Goal: Register for event/course

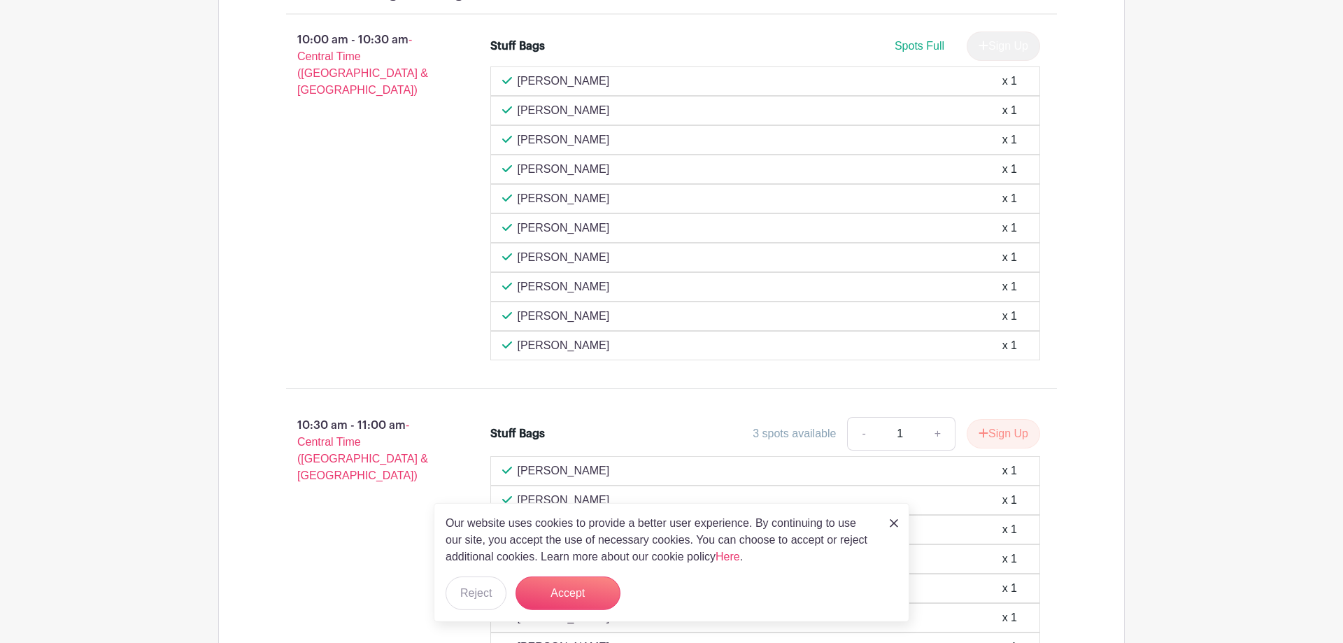
scroll to position [927, 0]
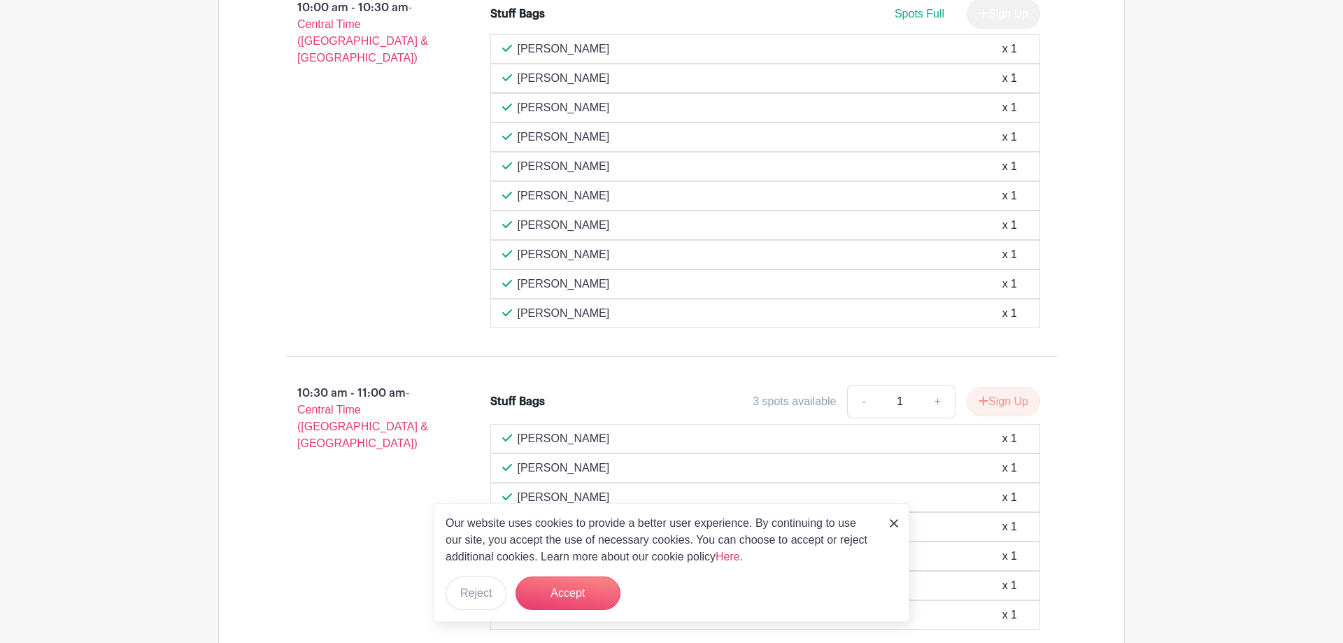
click at [894, 527] on img at bounding box center [893, 523] width 8 height 8
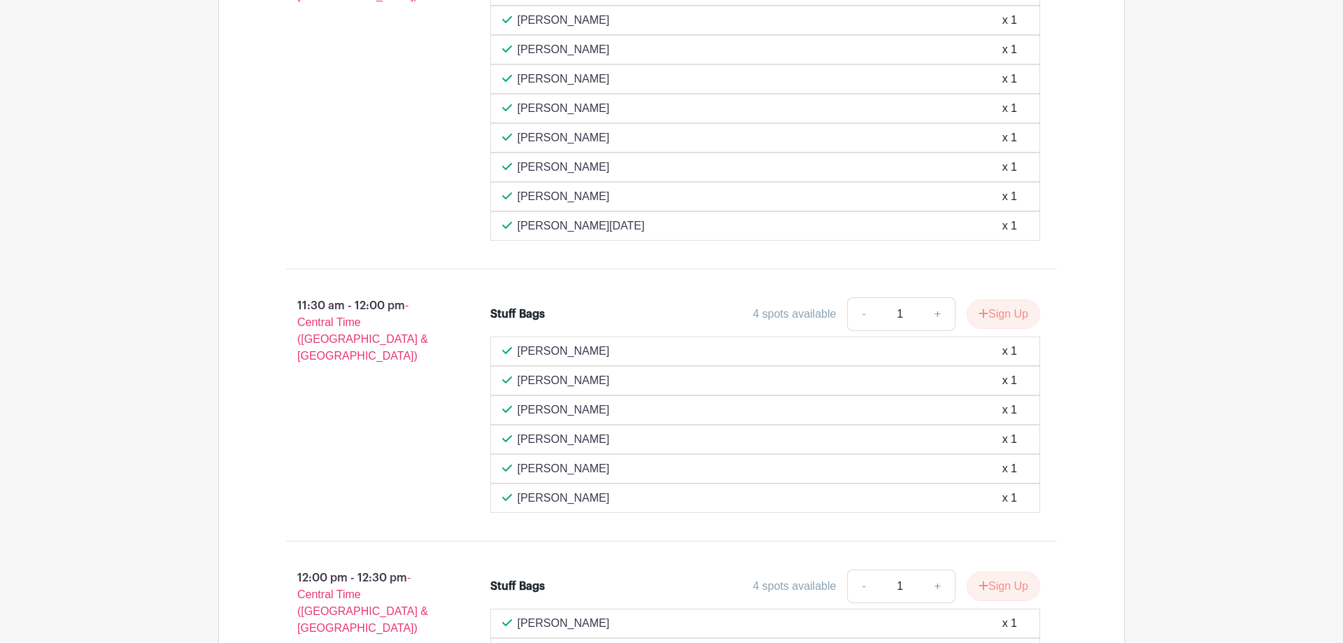
scroll to position [1712, 0]
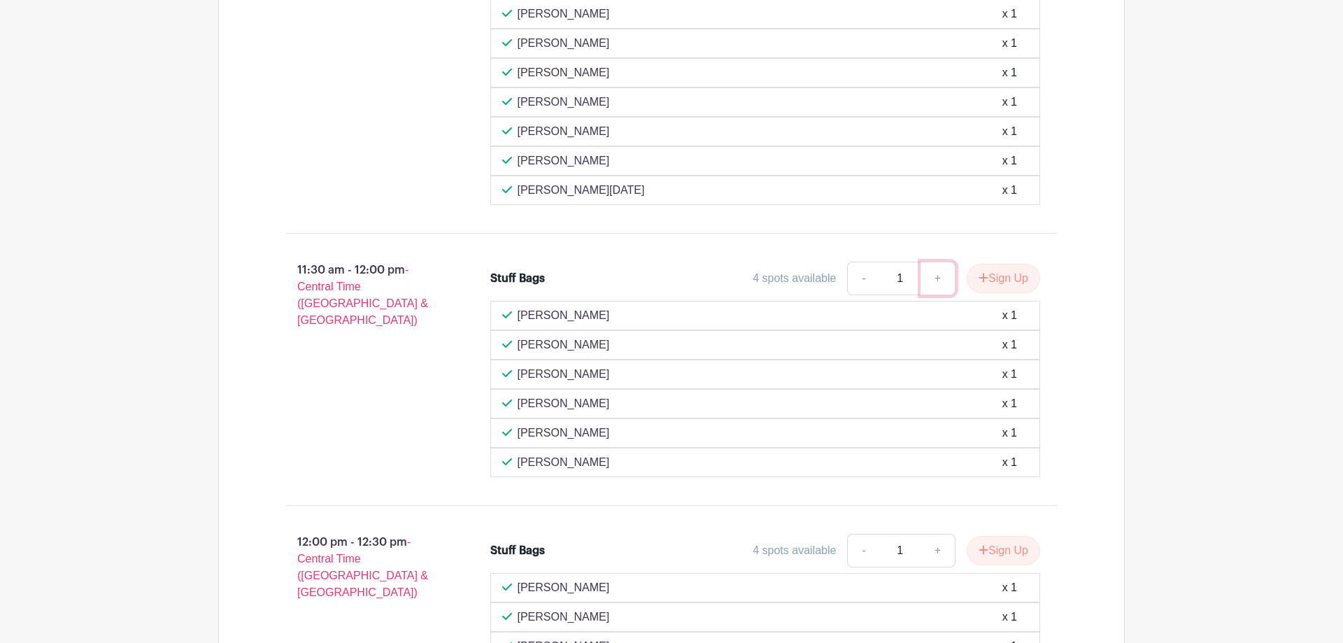
click at [932, 279] on link "+" at bounding box center [937, 279] width 35 height 34
click at [860, 273] on link "-" at bounding box center [863, 279] width 32 height 34
type input "1"
click at [1001, 281] on button "Sign Up" at bounding box center [1002, 278] width 73 height 29
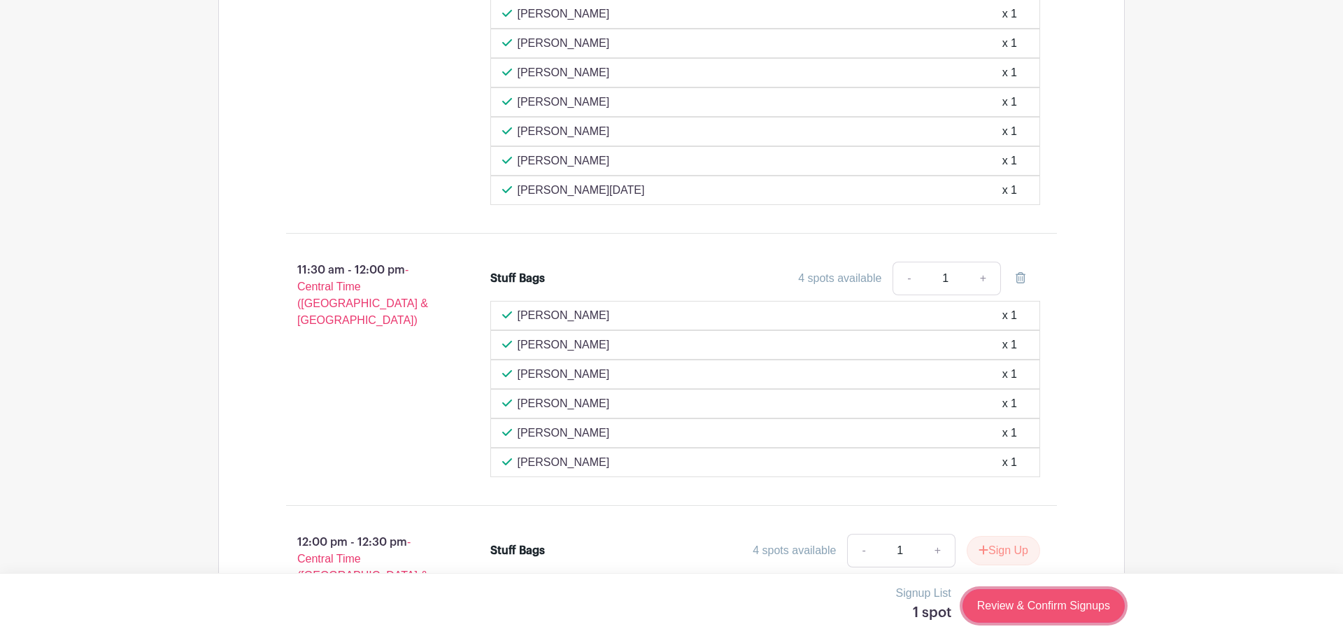
click at [1064, 606] on link "Review & Confirm Signups" at bounding box center [1043, 606] width 162 height 34
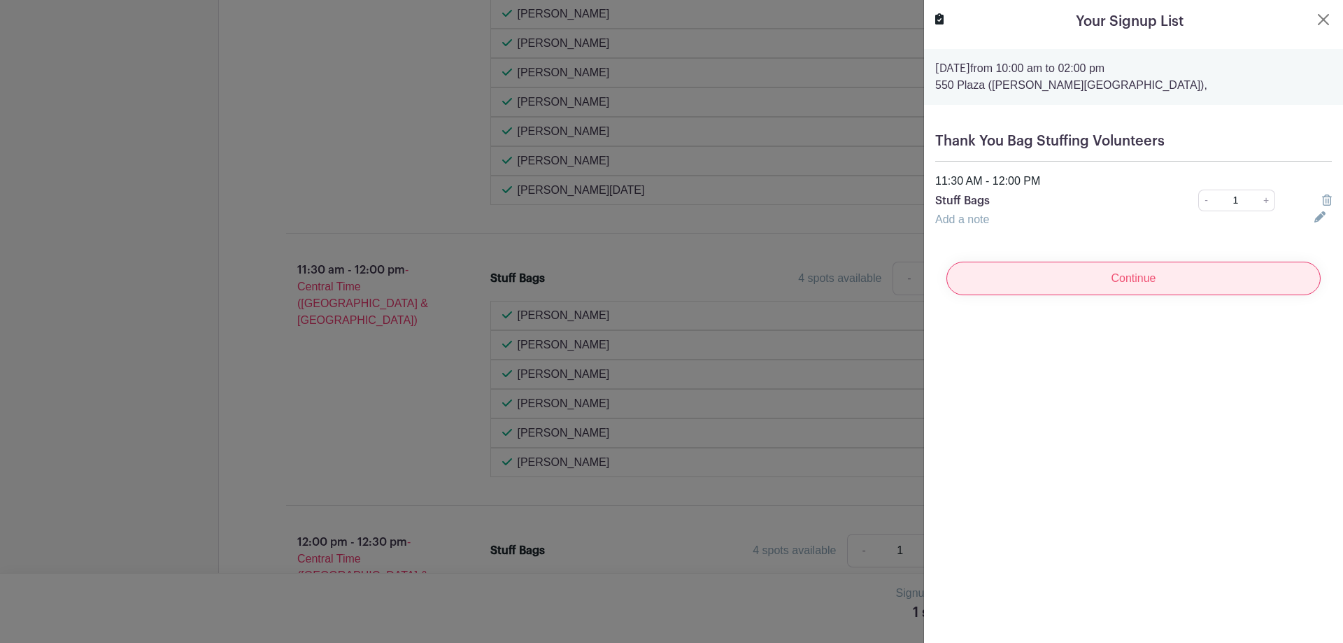
click at [1120, 283] on input "Continue" at bounding box center [1133, 279] width 374 height 34
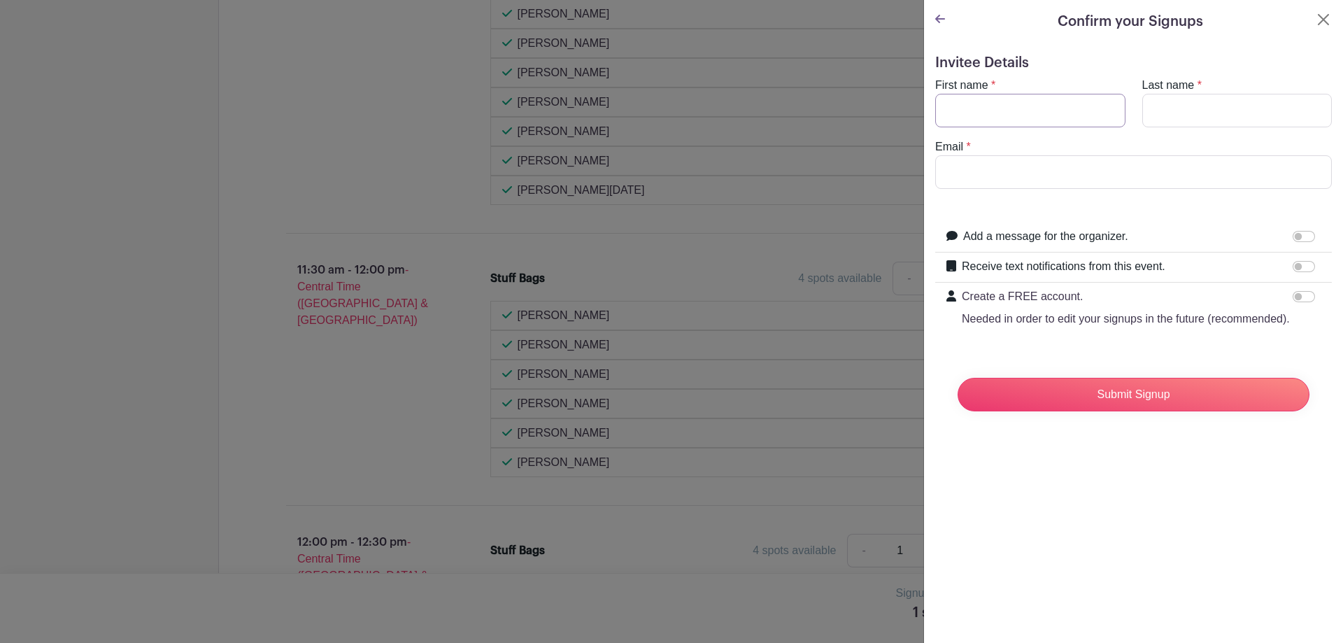
click at [1019, 106] on input "First name" at bounding box center [1030, 111] width 190 height 34
type input "[PERSON_NAME]"
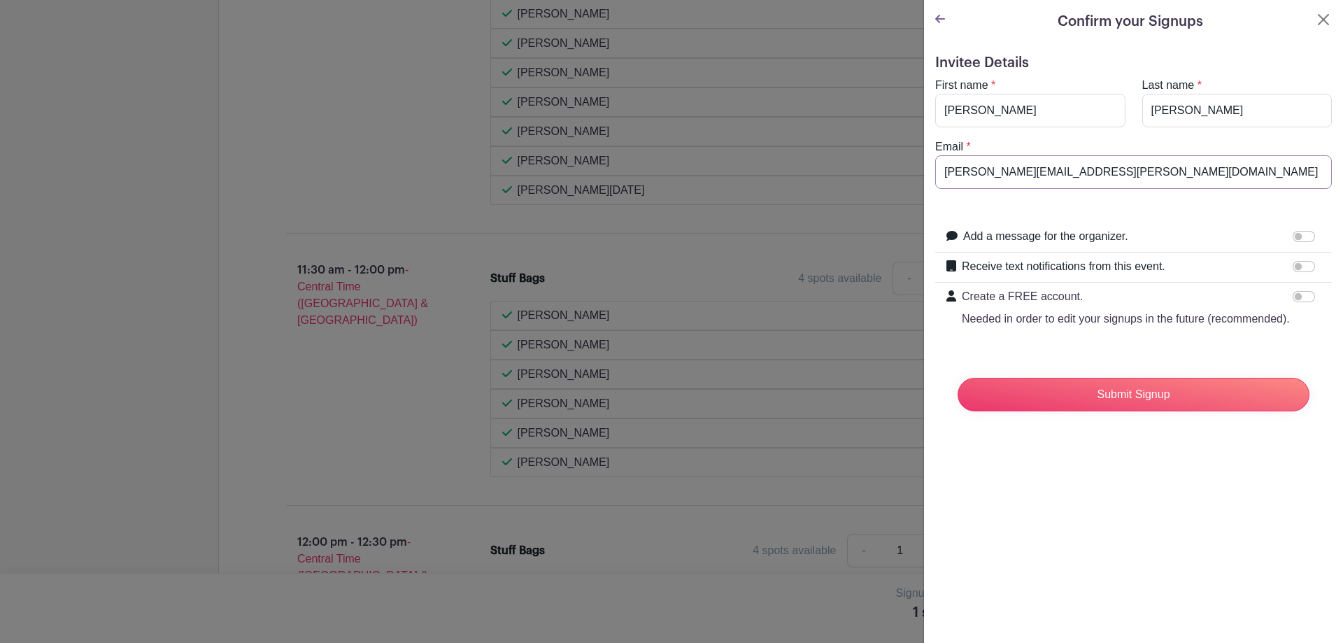
type input "[PERSON_NAME][EMAIL_ADDRESS][PERSON_NAME][DOMAIN_NAME]"
click at [1180, 518] on div "Confirm your Signups Invitee Details First name * [PERSON_NAME] Last name * [PE…" at bounding box center [1133, 321] width 420 height 643
click at [1131, 396] on input "Submit Signup" at bounding box center [1133, 395] width 352 height 34
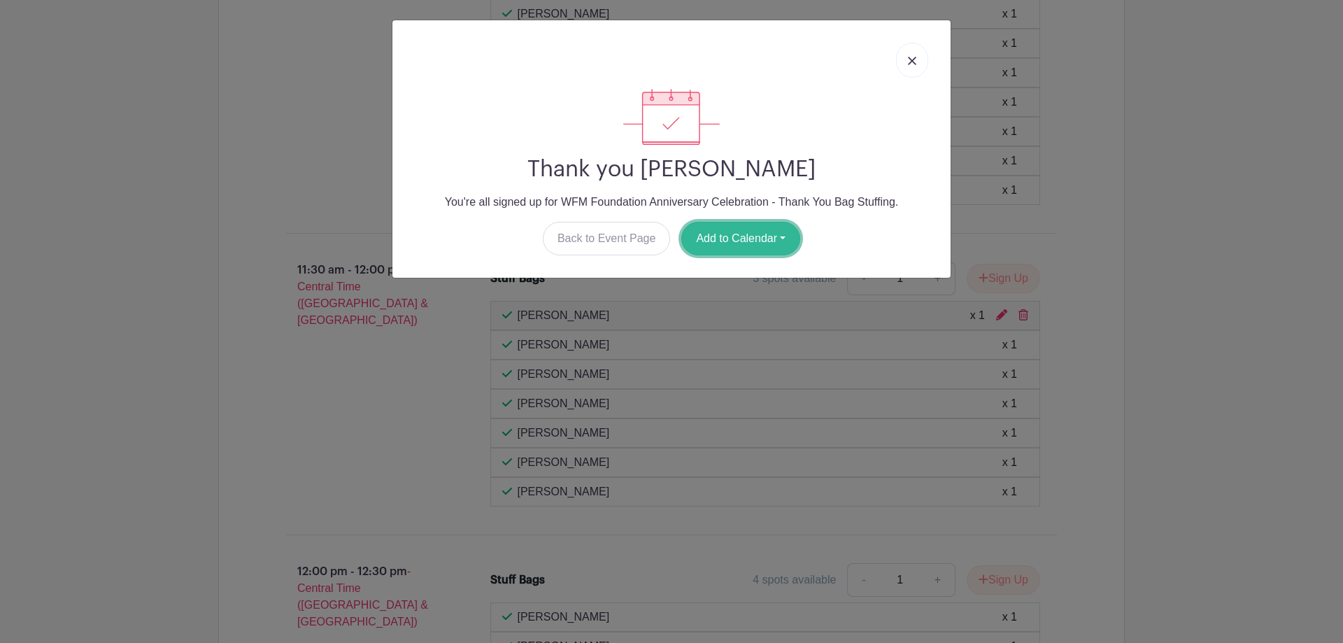
click at [756, 232] on button "Add to Calendar" at bounding box center [740, 239] width 119 height 34
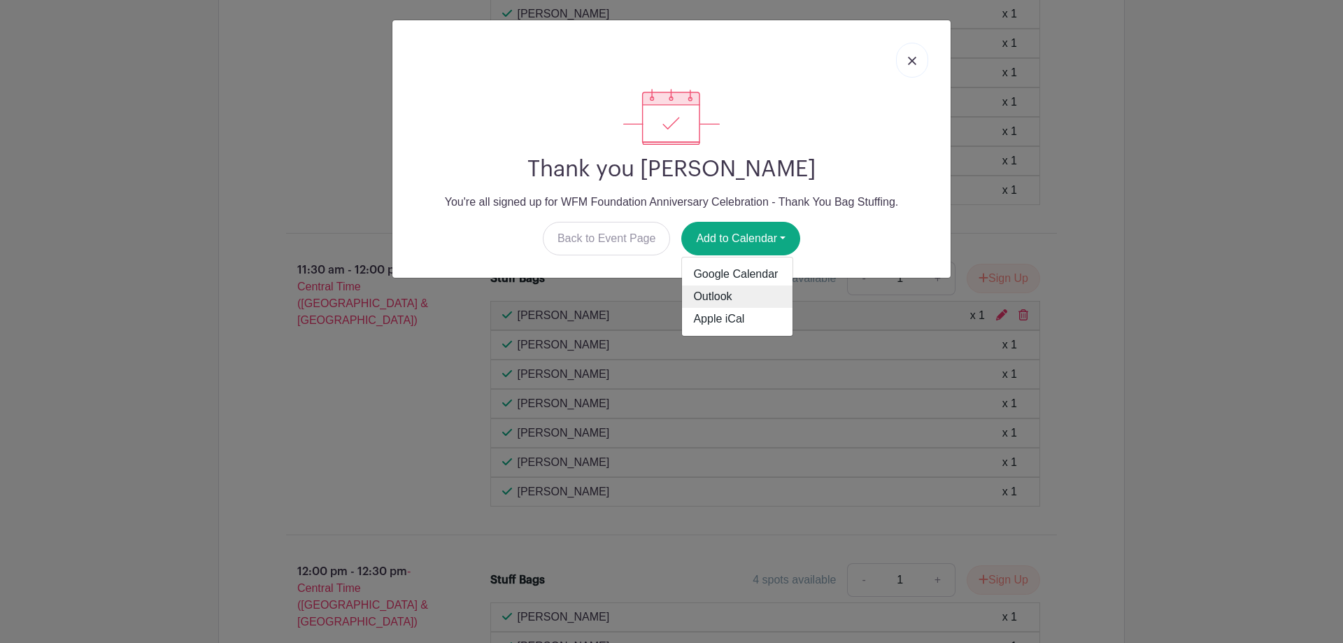
click at [715, 303] on link "Outlook" at bounding box center [737, 296] width 110 height 22
click at [915, 57] on link at bounding box center [912, 60] width 32 height 35
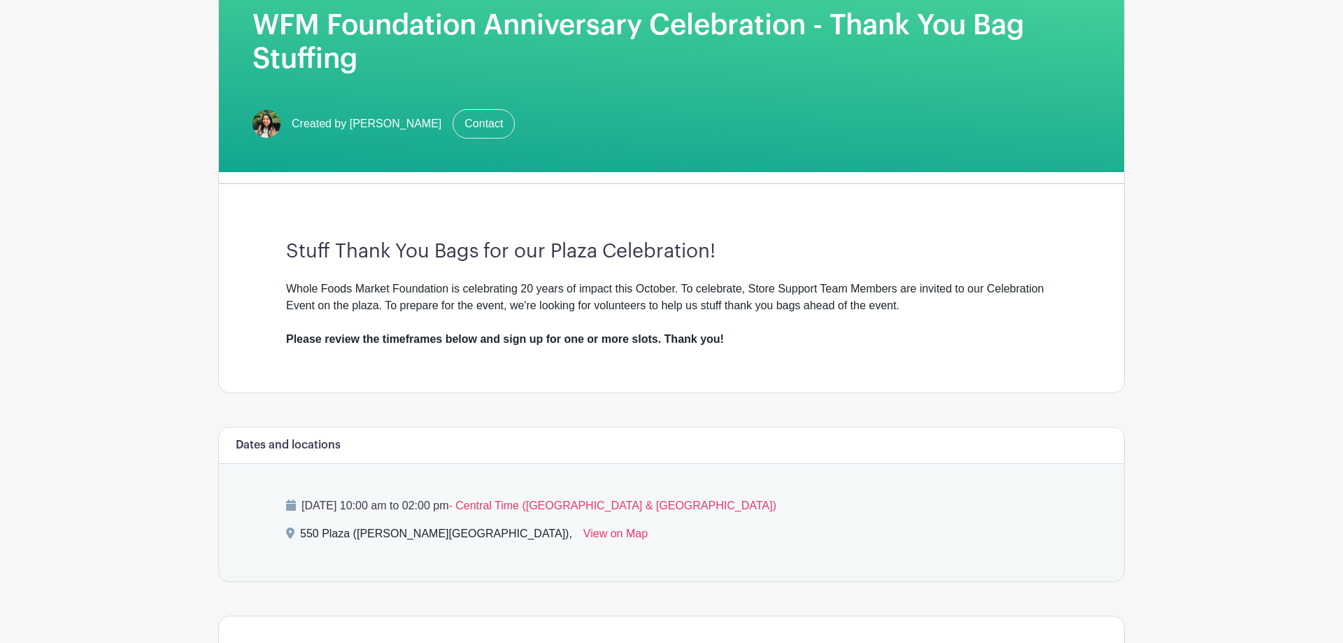
scroll to position [0, 0]
